Goal: Task Accomplishment & Management: Manage account settings

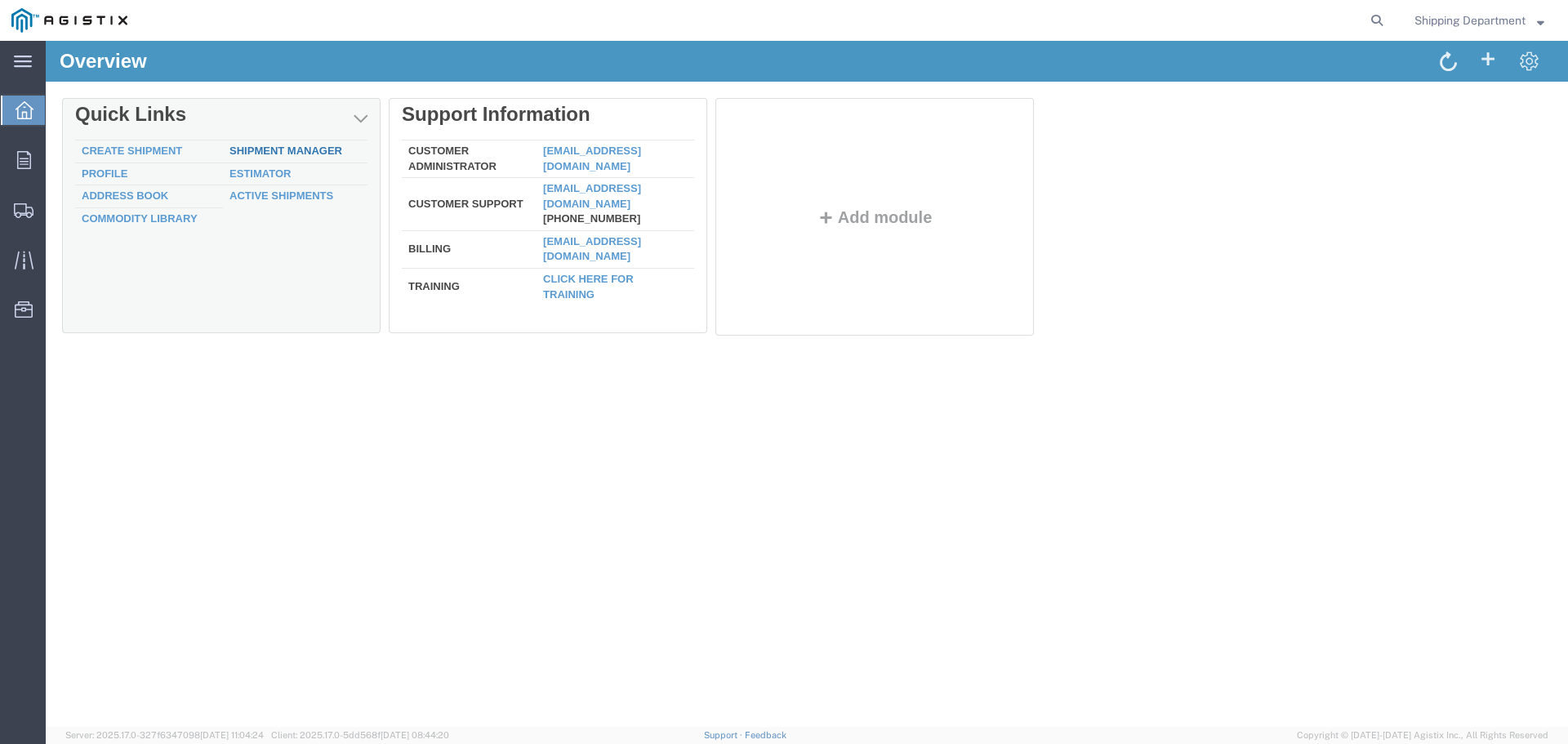
click at [259, 151] on link "Shipment Manager" at bounding box center [286, 150] width 113 height 12
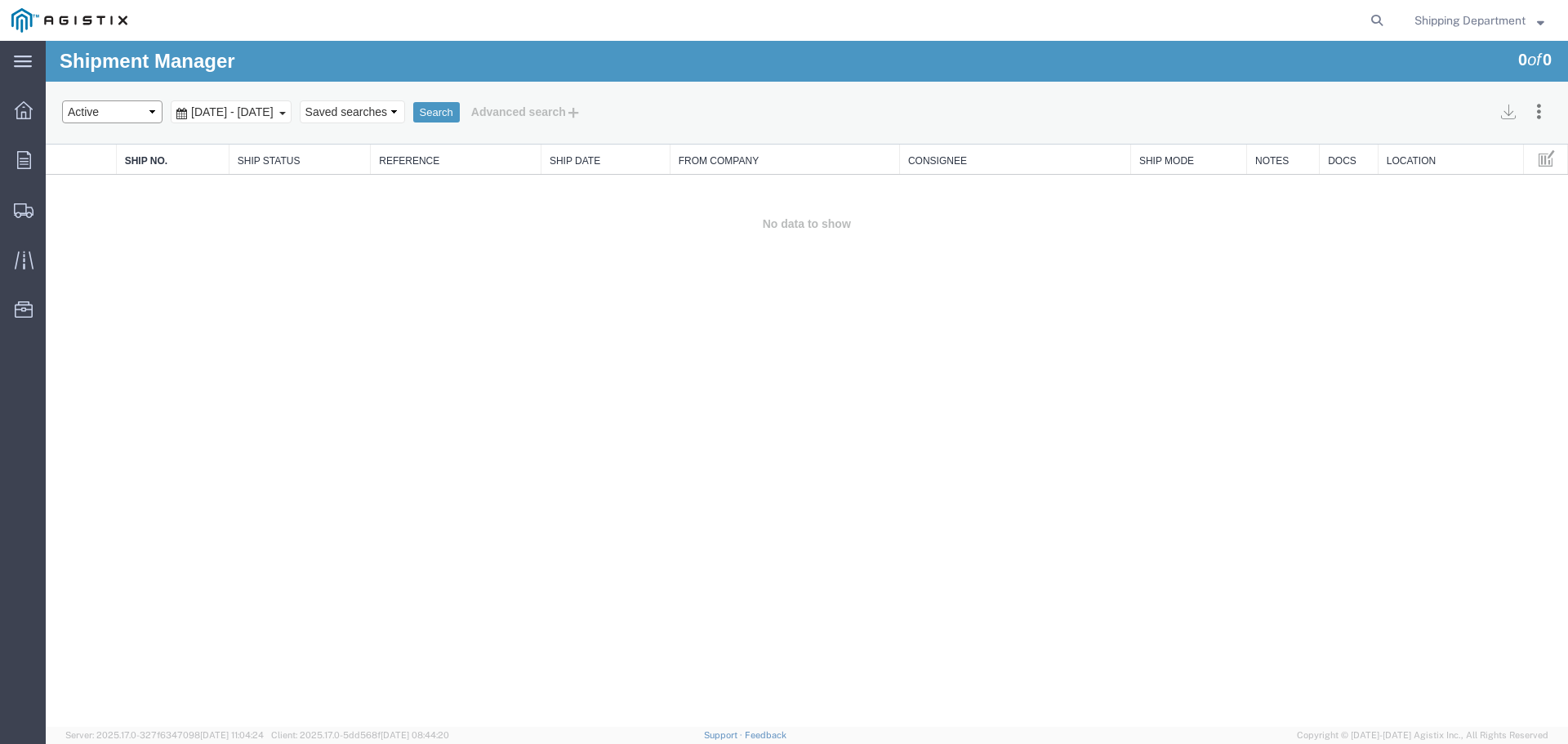
click at [153, 111] on select "Select status Active All Shipments Approved Booked Canceled Delivered Denied Ne…" at bounding box center [113, 112] width 100 height 23
select select "ALL"
click at [62, 100] on select "Select status Active All Shipments Approved Booked Canceled Delivered Denied Ne…" at bounding box center [113, 112] width 100 height 23
click at [459, 113] on button "Search" at bounding box center [436, 113] width 47 height 21
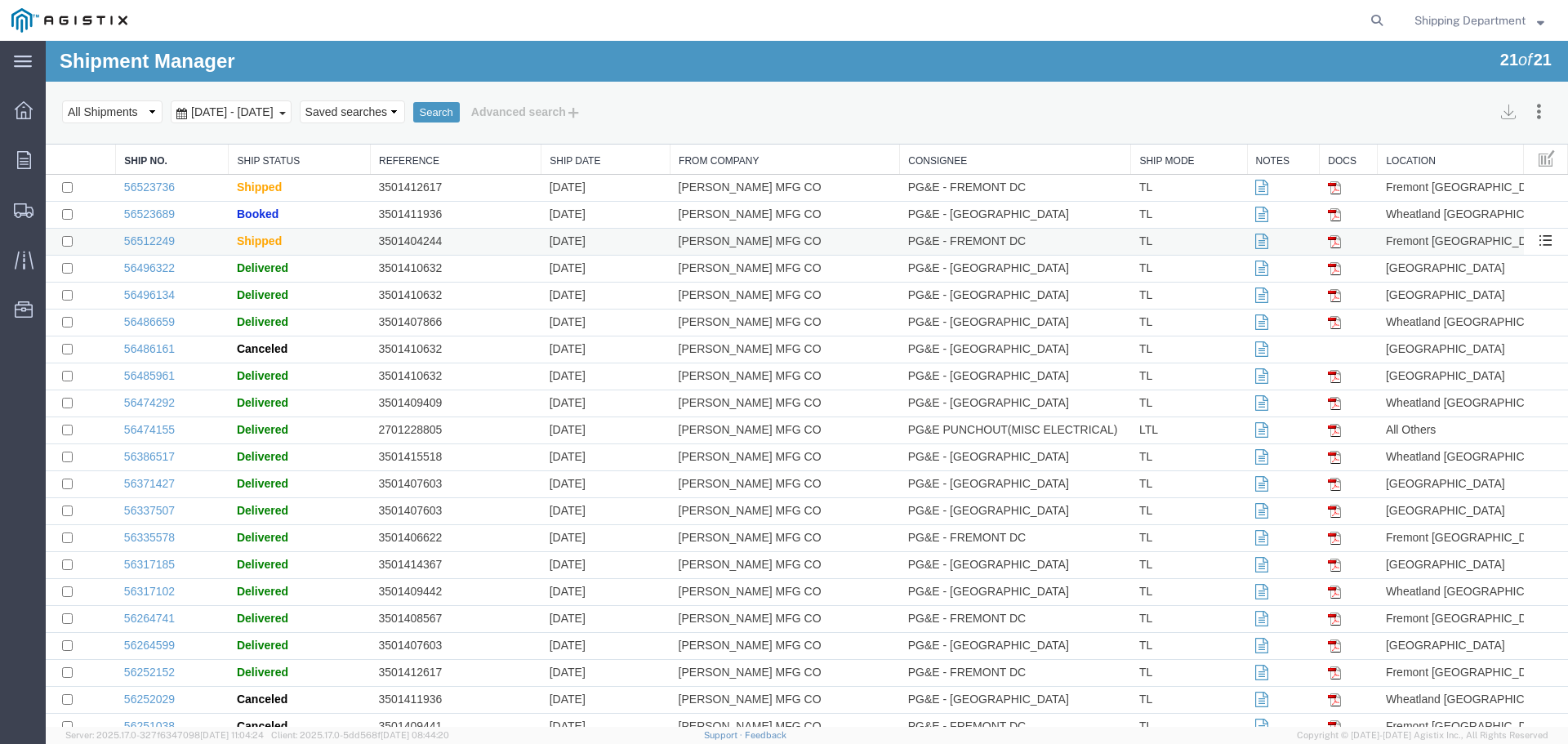
click at [448, 244] on td "3501404244" at bounding box center [456, 242] width 170 height 27
